Goal: Download file/media

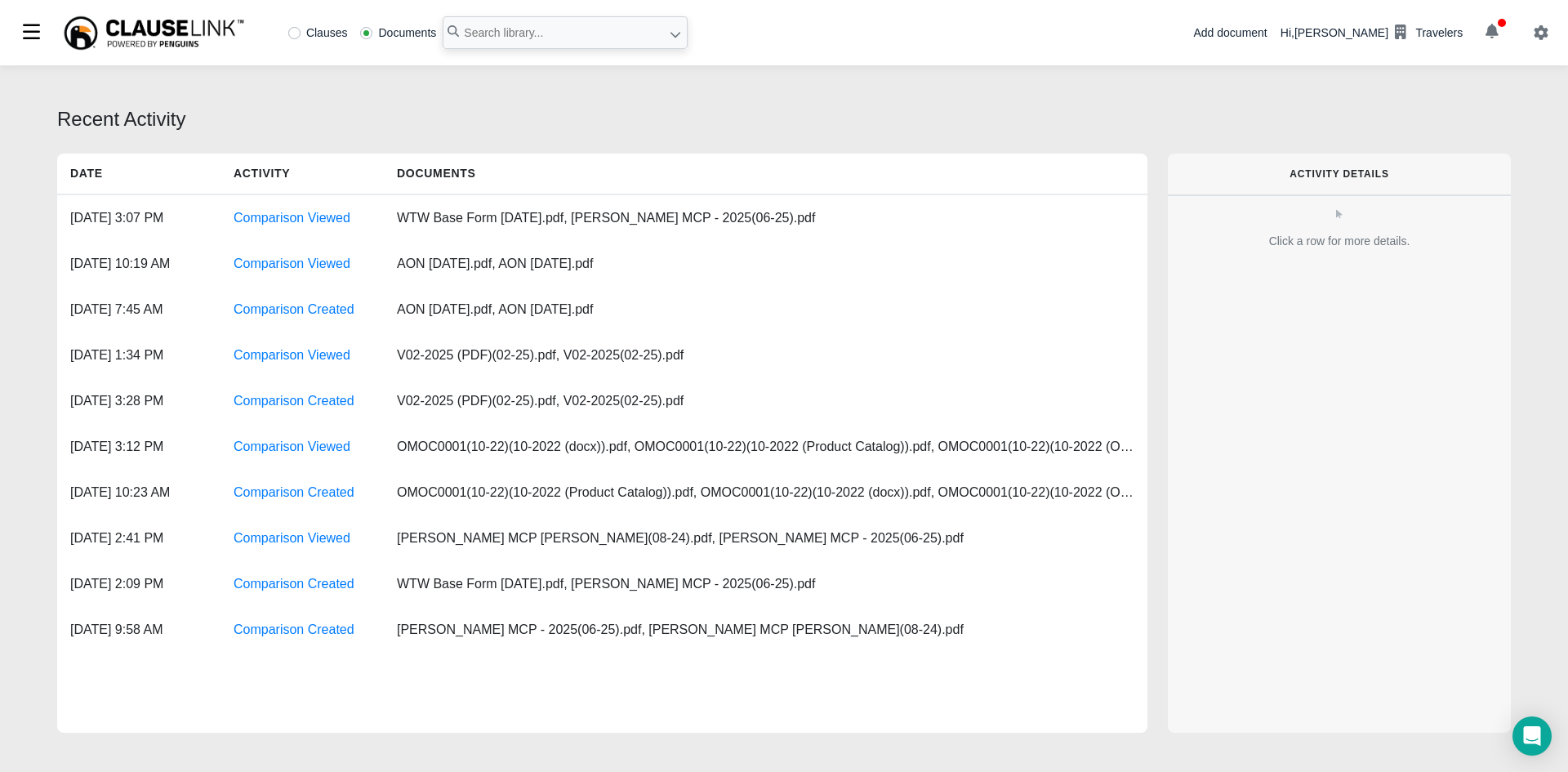
click at [1506, 43] on button "button" at bounding box center [1492, 33] width 45 height 28
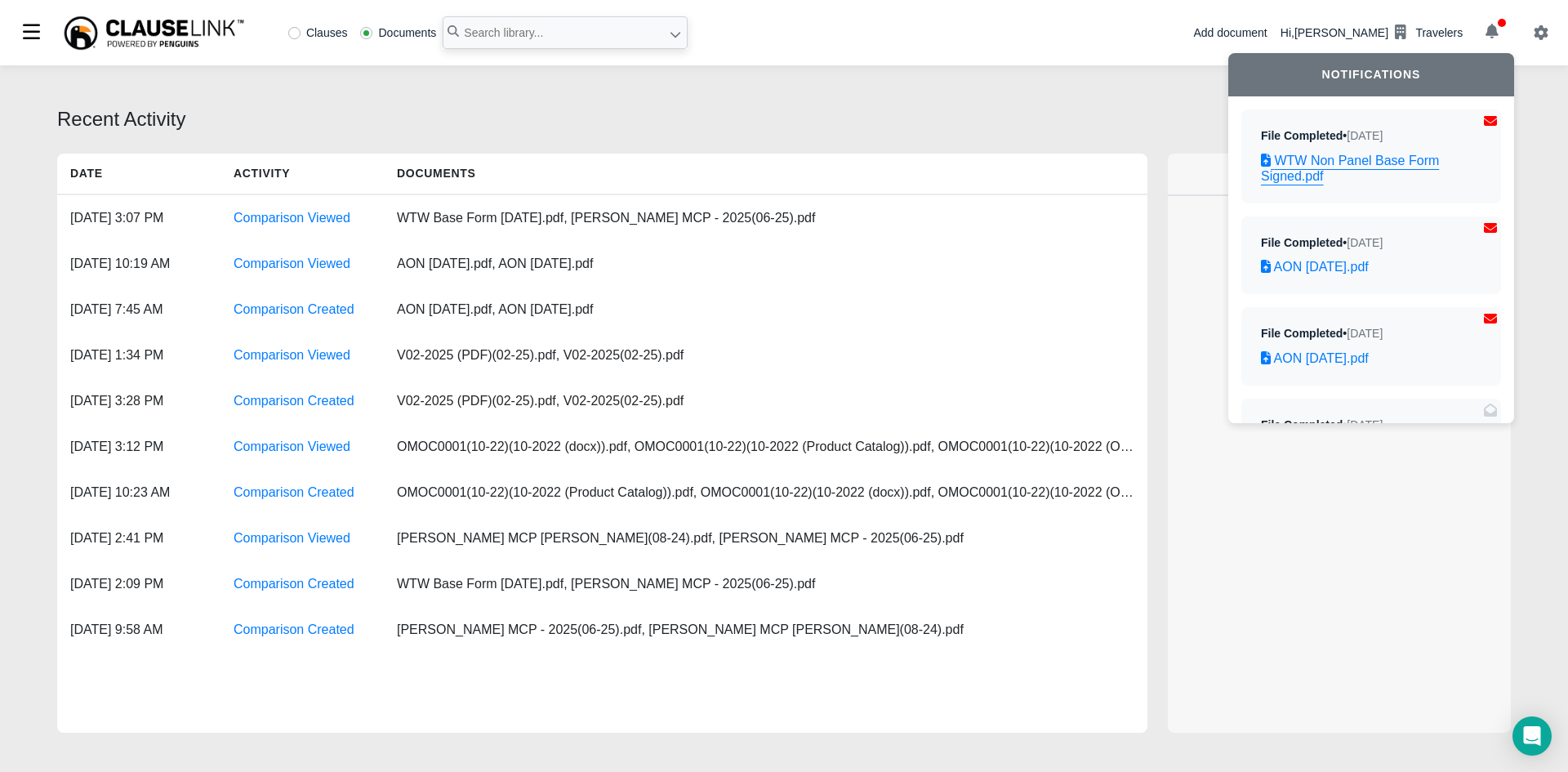
click at [1334, 172] on link "WTW Non Panel Base Form Signed.pdf" at bounding box center [1371, 168] width 221 height 31
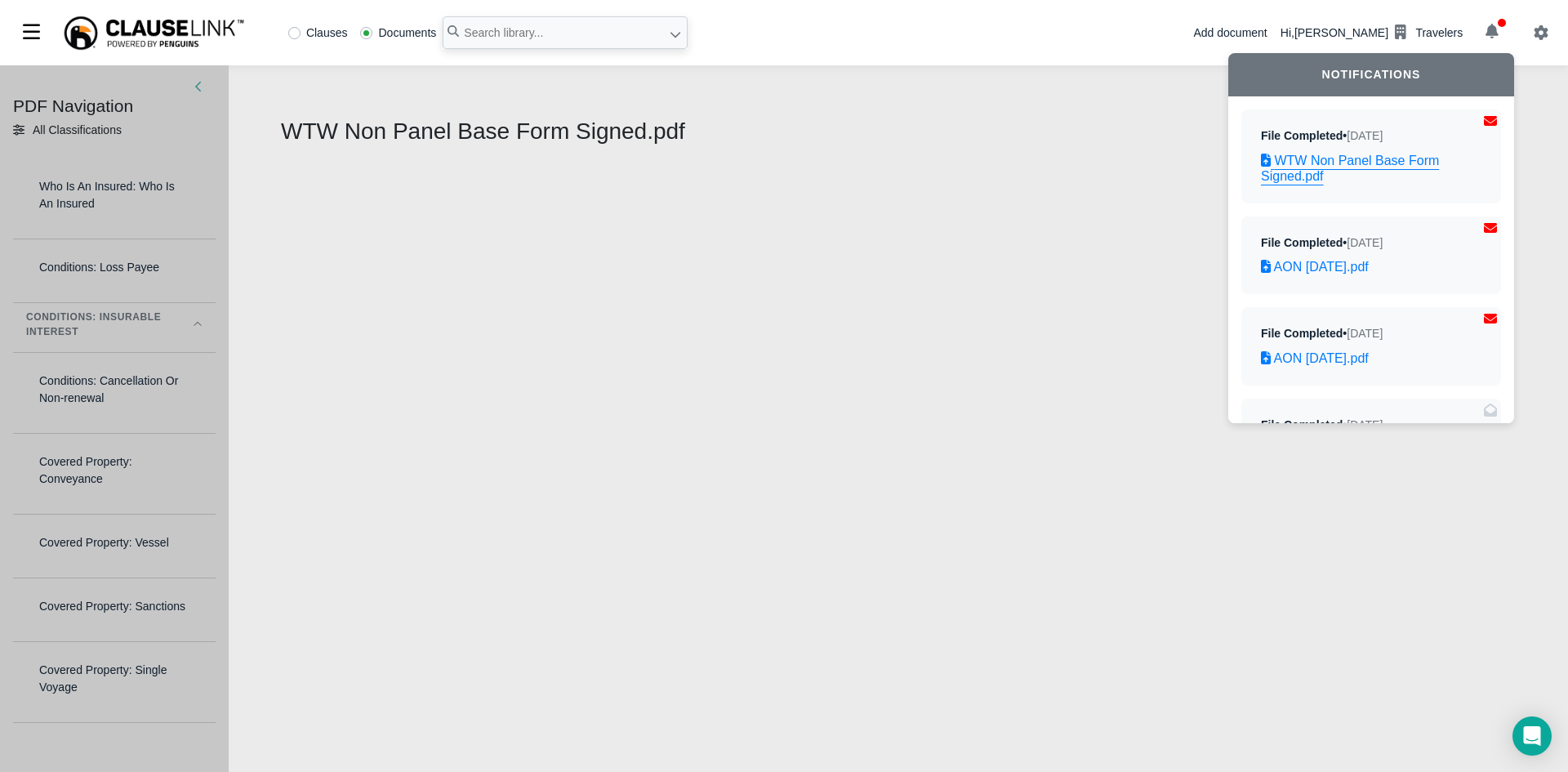
select select "1"
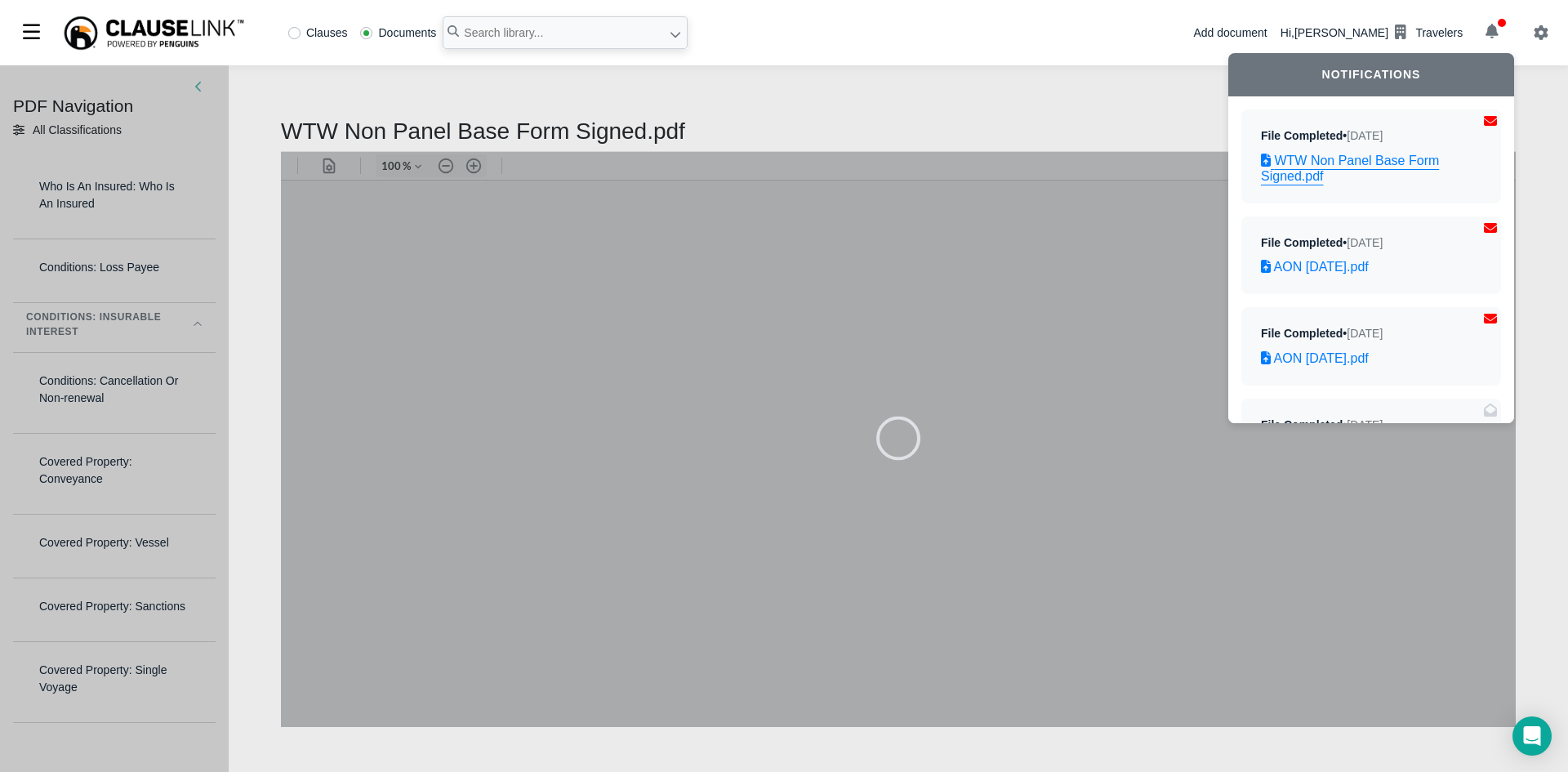
type input "83"
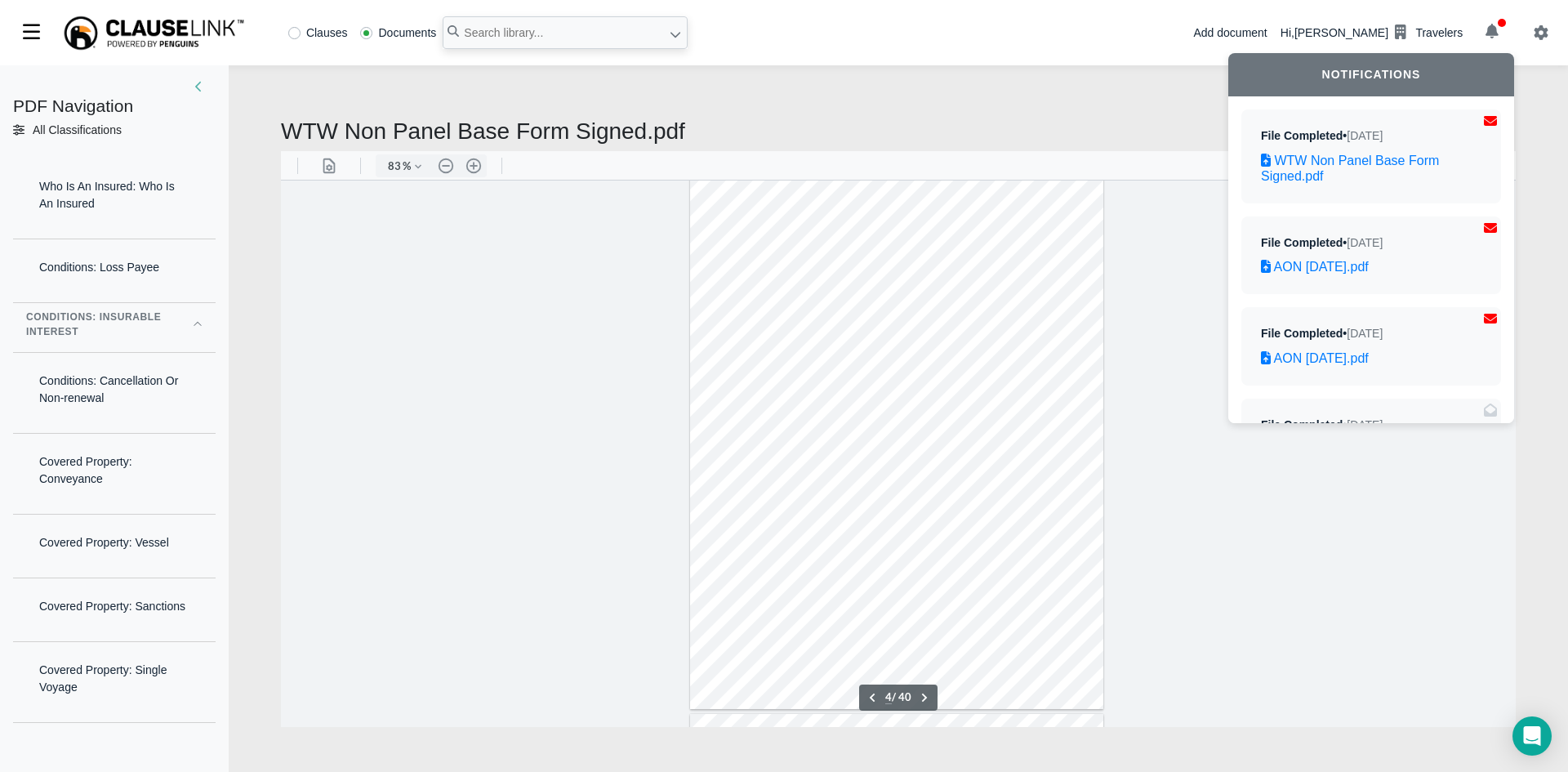
scroll to position [1905, 0]
type input "5"
